Goal: Information Seeking & Learning: Compare options

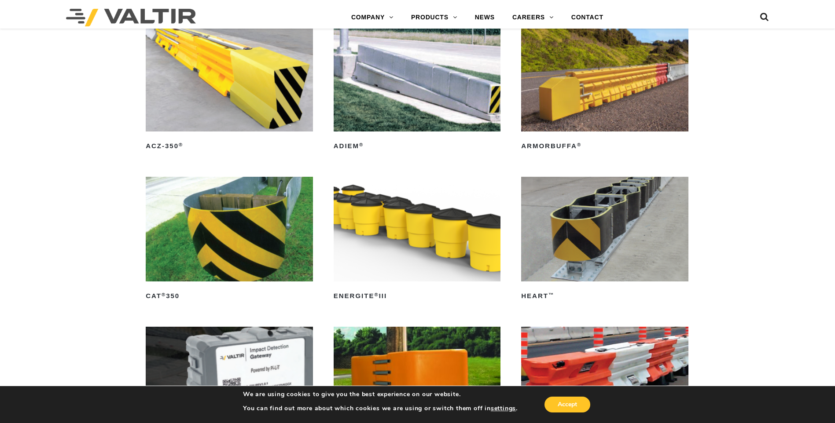
scroll to position [2376, 0]
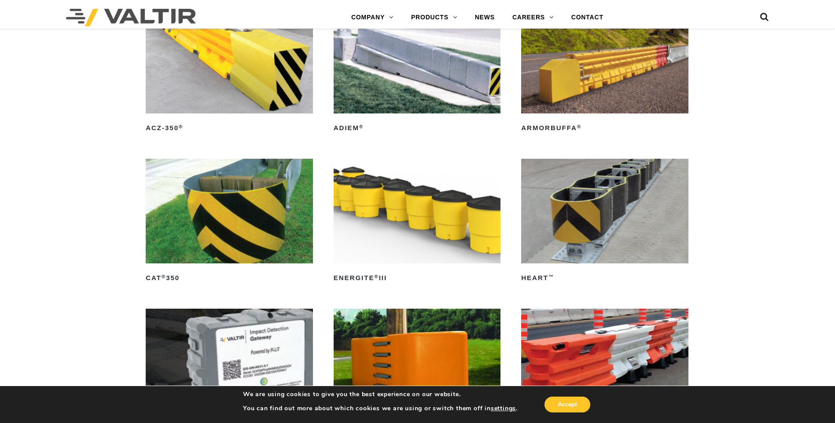
click at [579, 226] on img at bounding box center [604, 211] width 167 height 104
click at [193, 222] on img at bounding box center [229, 211] width 167 height 104
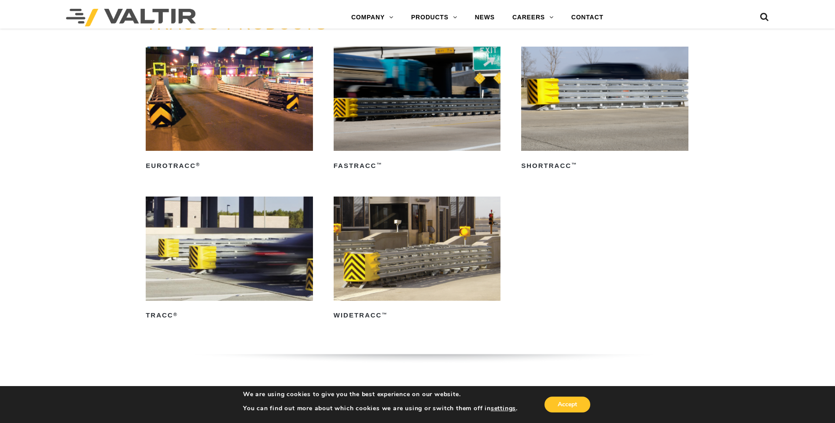
scroll to position [1496, 0]
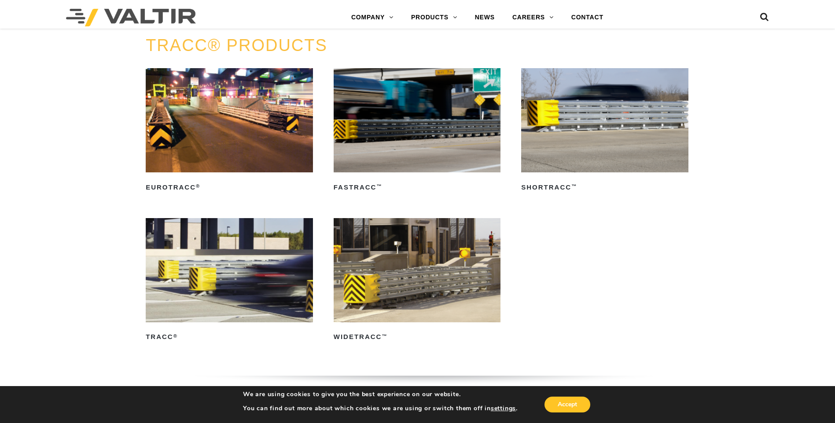
click at [558, 121] on img at bounding box center [604, 120] width 167 height 104
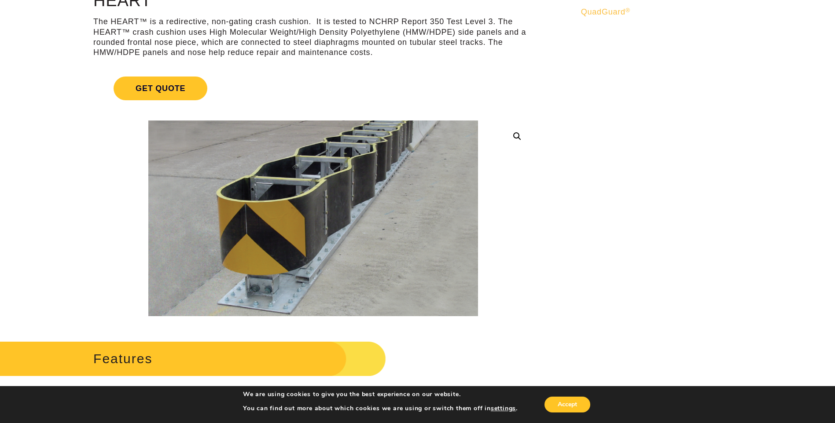
scroll to position [88, 0]
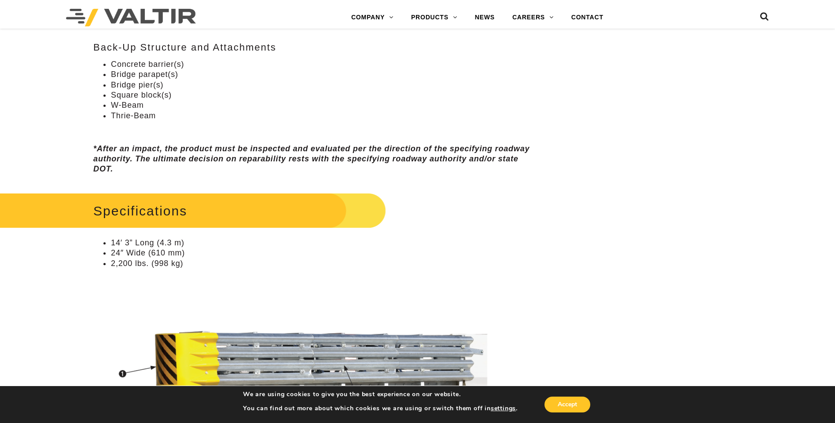
scroll to position [660, 0]
